Goal: Transaction & Acquisition: Subscribe to service/newsletter

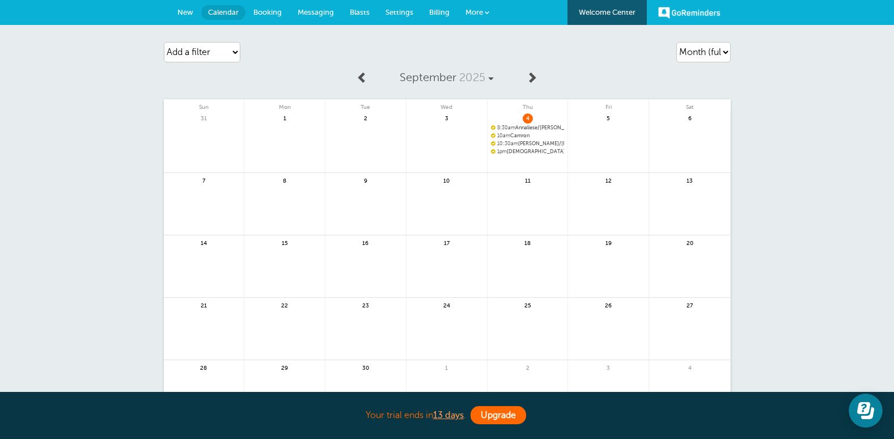
click at [502, 408] on link "Upgrade" at bounding box center [498, 415] width 56 height 18
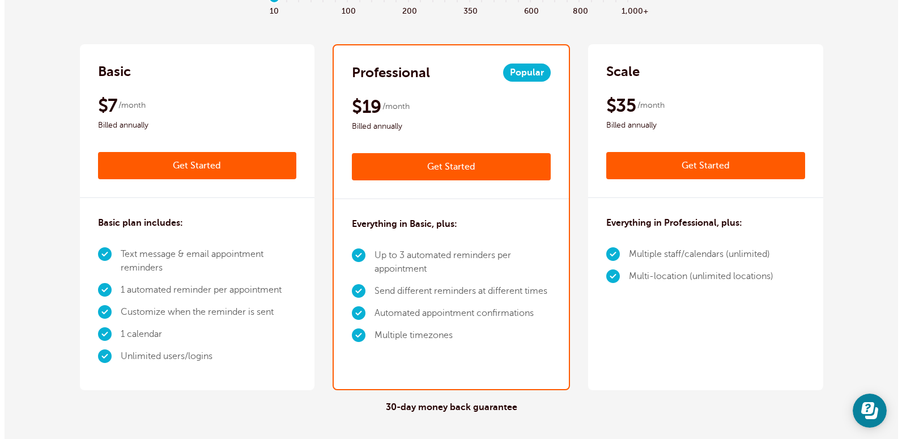
scroll to position [113, 0]
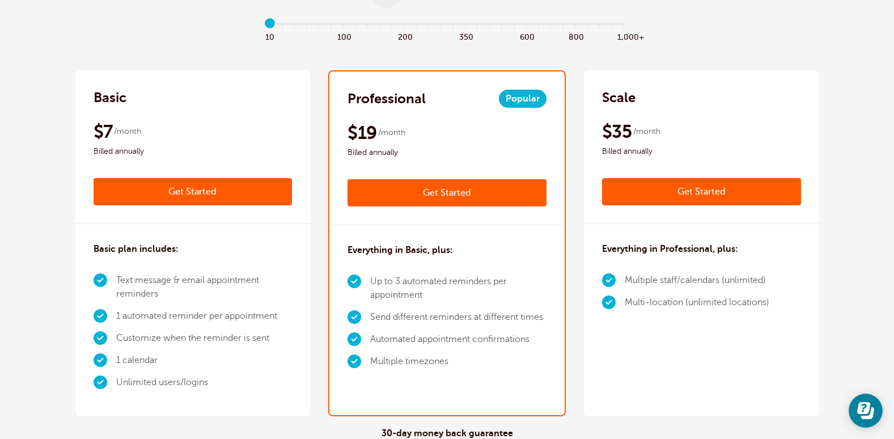
click at [267, 182] on link "Get Started" at bounding box center [193, 191] width 199 height 27
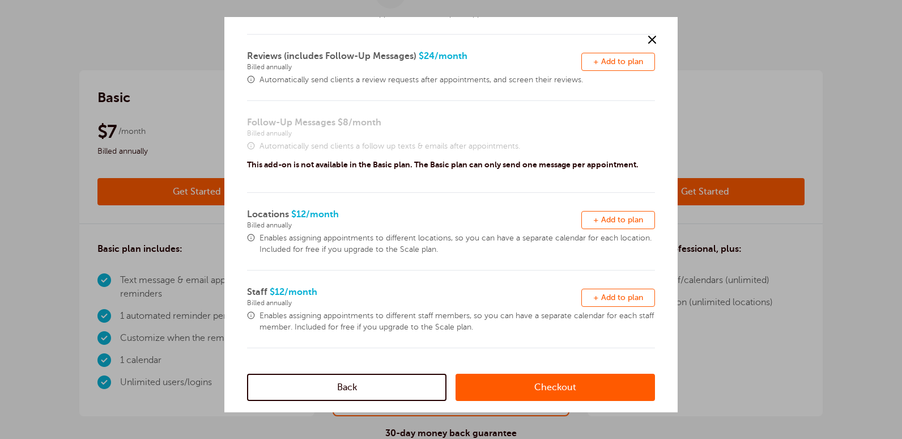
scroll to position [317, 0]
click at [519, 390] on link "Checkout" at bounding box center [555, 386] width 199 height 27
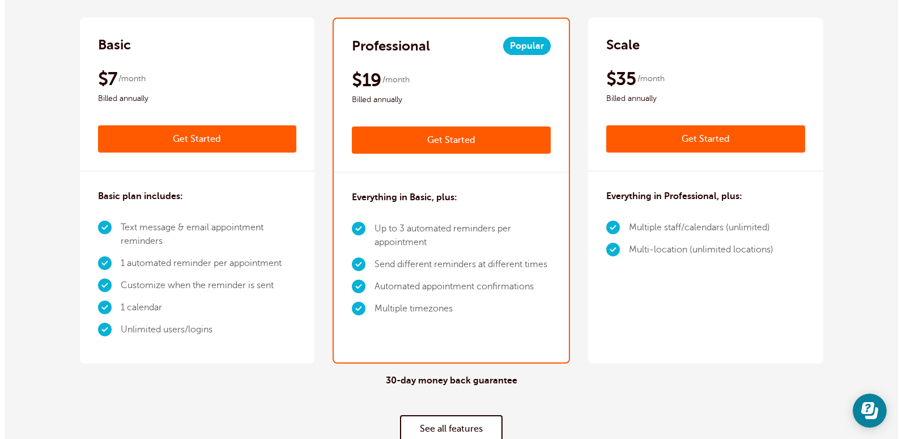
scroll to position [170, 0]
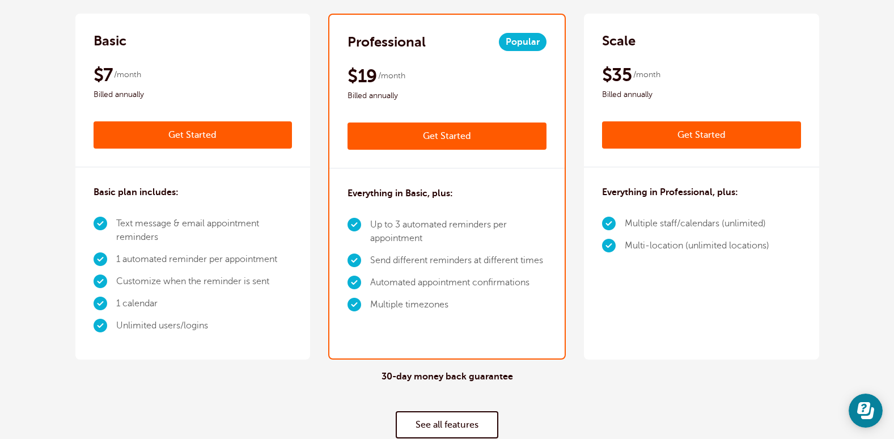
click at [491, 141] on link "Get Started" at bounding box center [446, 135] width 199 height 27
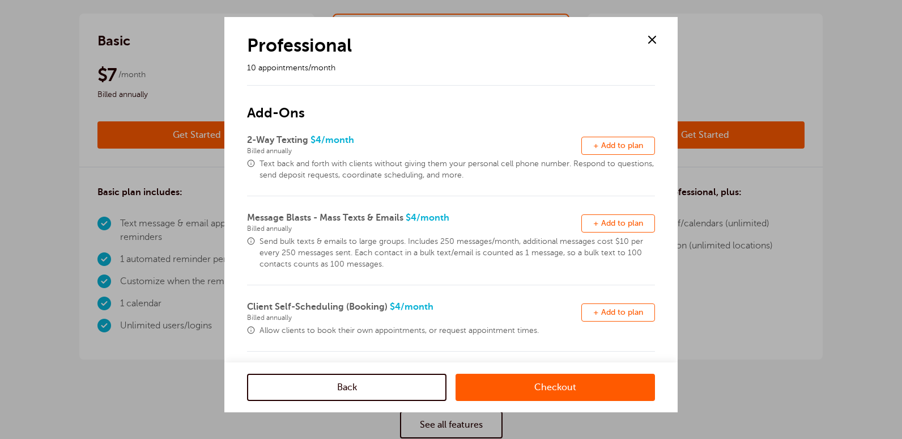
click at [527, 385] on link "Checkout" at bounding box center [555, 386] width 199 height 27
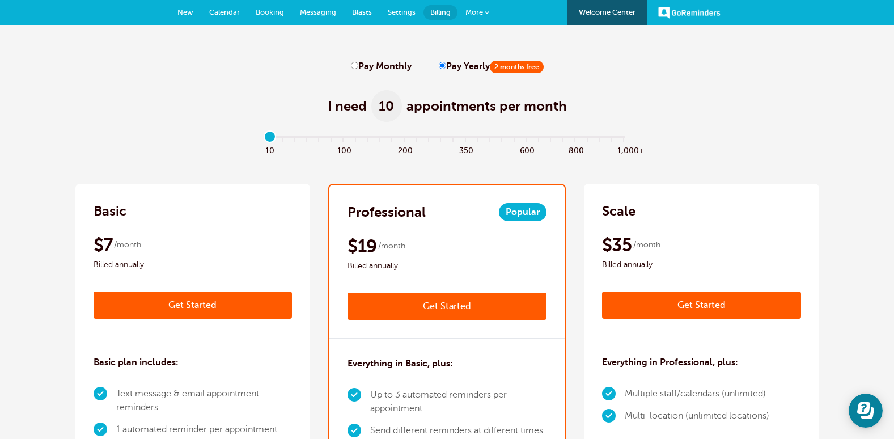
click at [227, 243] on div "$7 /month Billed annually" at bounding box center [193, 252] width 199 height 38
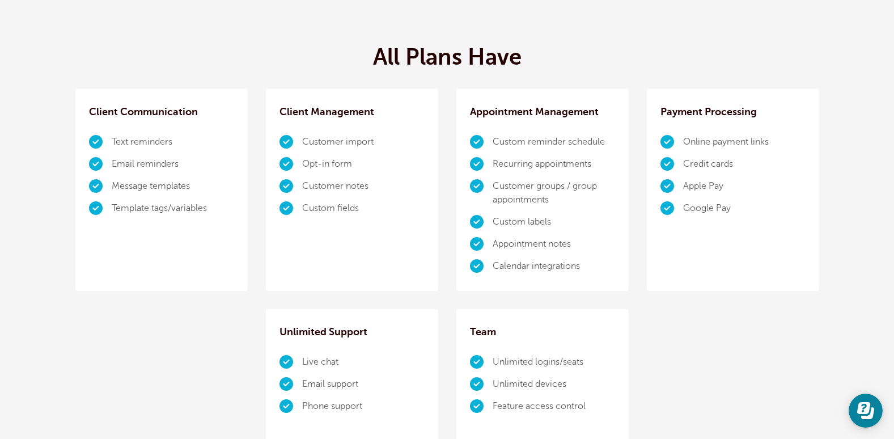
scroll to position [623, 0]
